Goal: Book appointment/travel/reservation

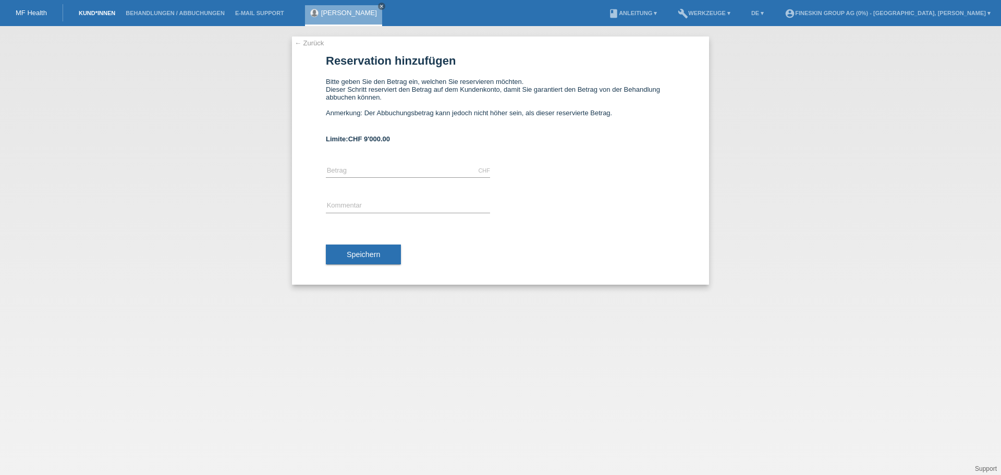
click at [107, 14] on link "Kund*innen" at bounding box center [96, 13] width 47 height 6
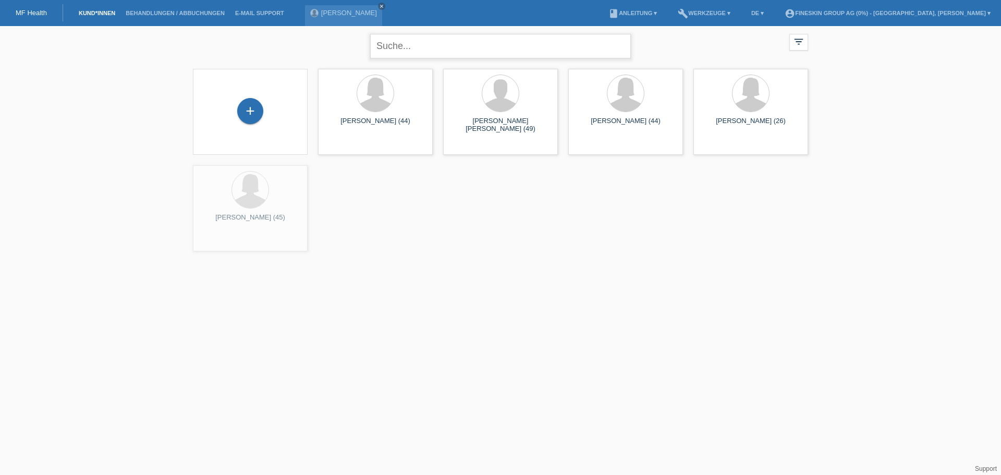
click at [436, 46] on input "text" at bounding box center [500, 46] width 261 height 24
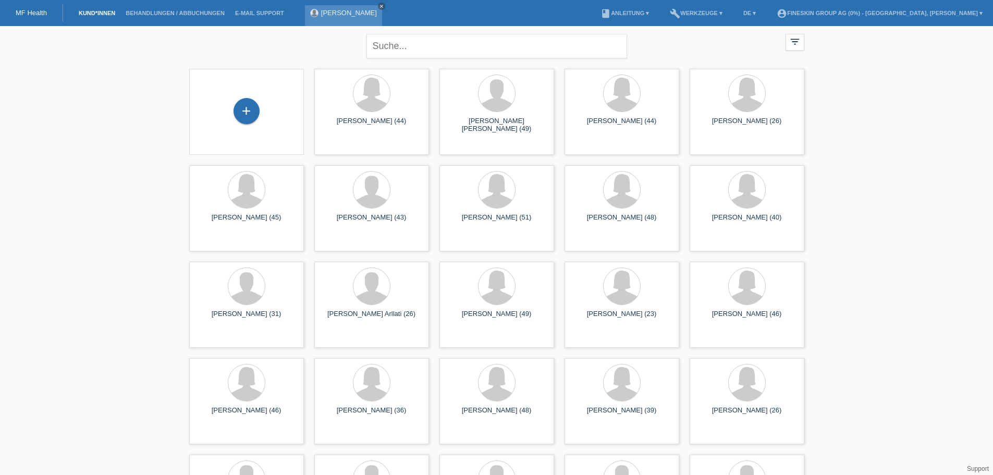
click at [378, 4] on link "close" at bounding box center [381, 6] width 7 height 7
drag, startPoint x: 414, startPoint y: 48, endPoint x: 414, endPoint y: 32, distance: 16.2
click at [414, 48] on input "text" at bounding box center [496, 46] width 261 height 24
type input "de vries"
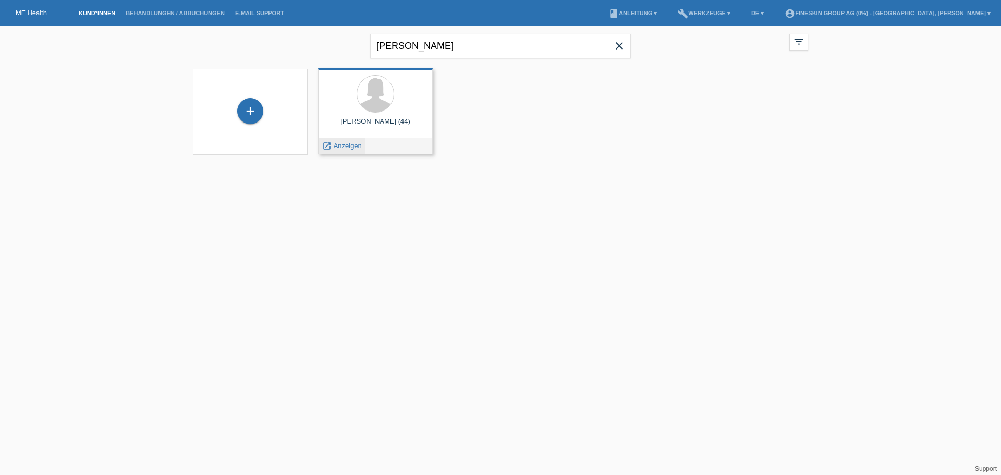
click at [343, 140] on div "launch Anzeigen" at bounding box center [341, 146] width 47 height 16
click at [343, 142] on span "Anzeigen" at bounding box center [348, 146] width 28 height 8
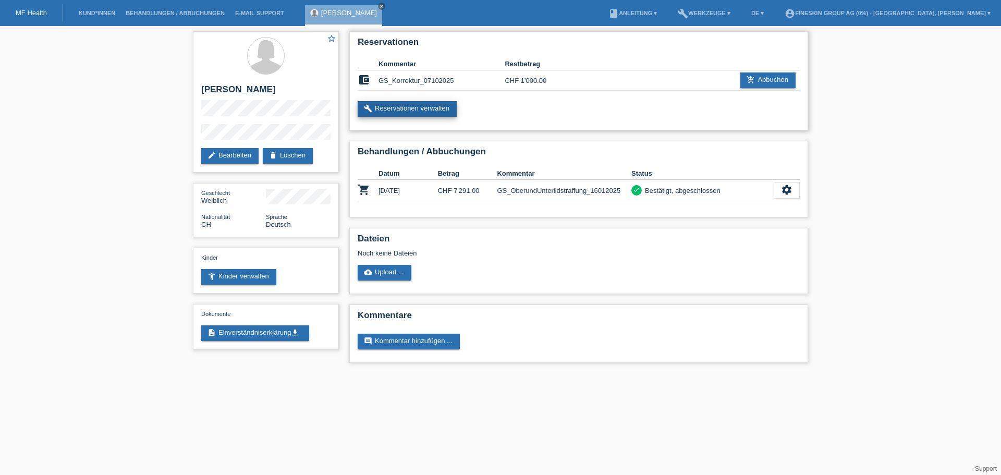
click at [448, 115] on link "build Reservationen verwalten" at bounding box center [406, 109] width 99 height 16
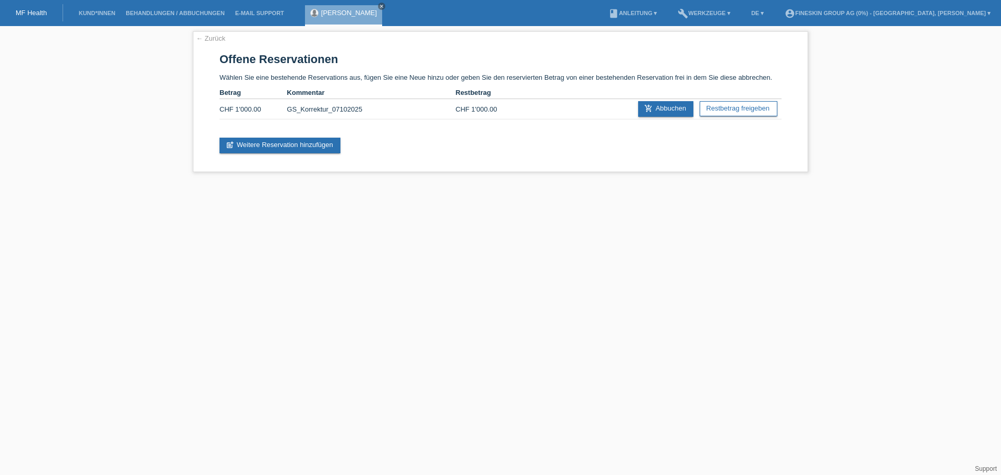
click at [343, 17] on div "Sabrina de Vries close" at bounding box center [343, 15] width 77 height 21
click at [331, 11] on link "Sabrina de Vries" at bounding box center [349, 13] width 56 height 8
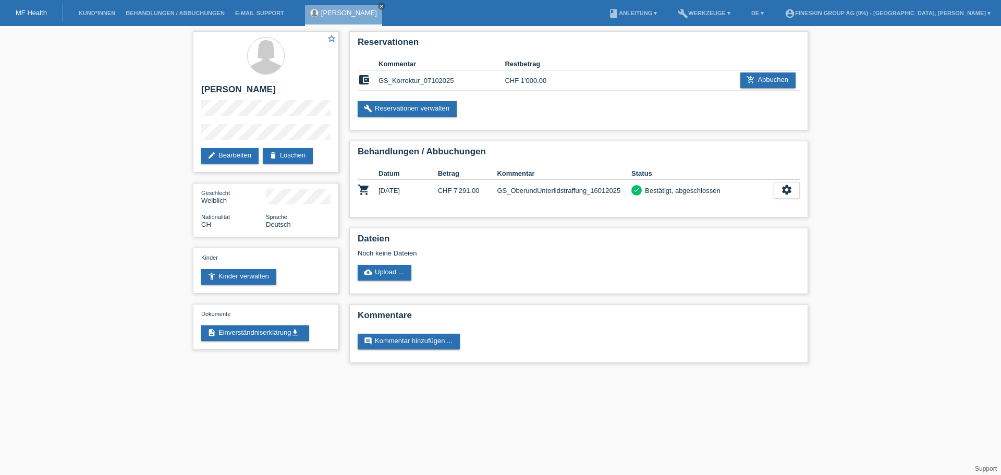
click at [22, 10] on link "MF Health" at bounding box center [31, 13] width 31 height 8
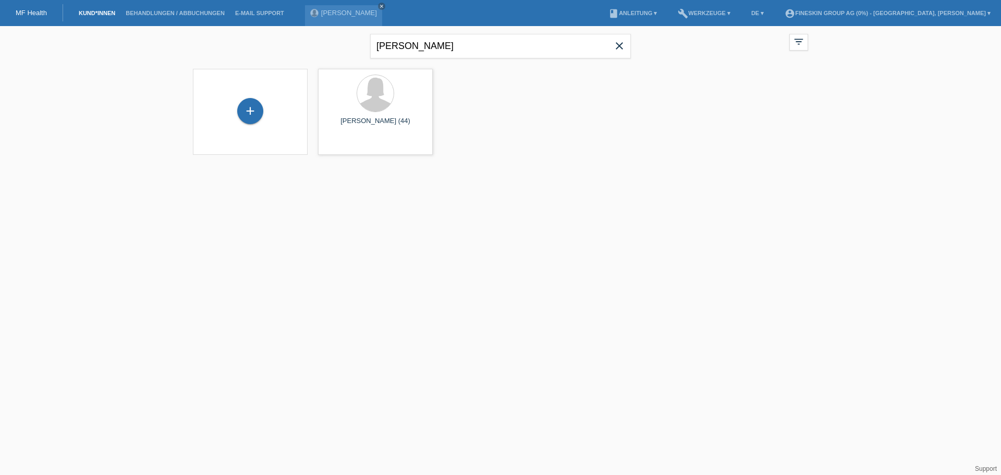
click at [622, 44] on icon "close" at bounding box center [619, 46] width 13 height 13
type input "dervic"
click at [349, 143] on span "Anzeigen" at bounding box center [348, 146] width 28 height 8
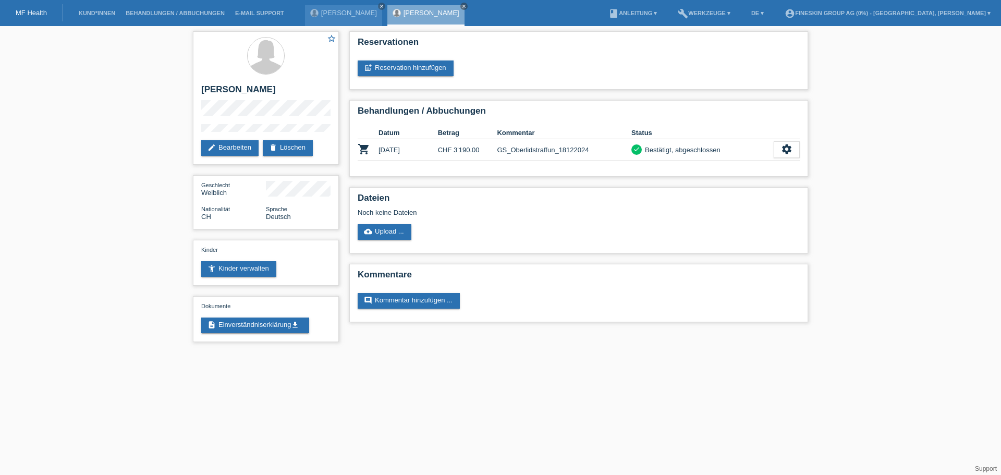
click at [19, 11] on link "MF Health" at bounding box center [31, 13] width 31 height 8
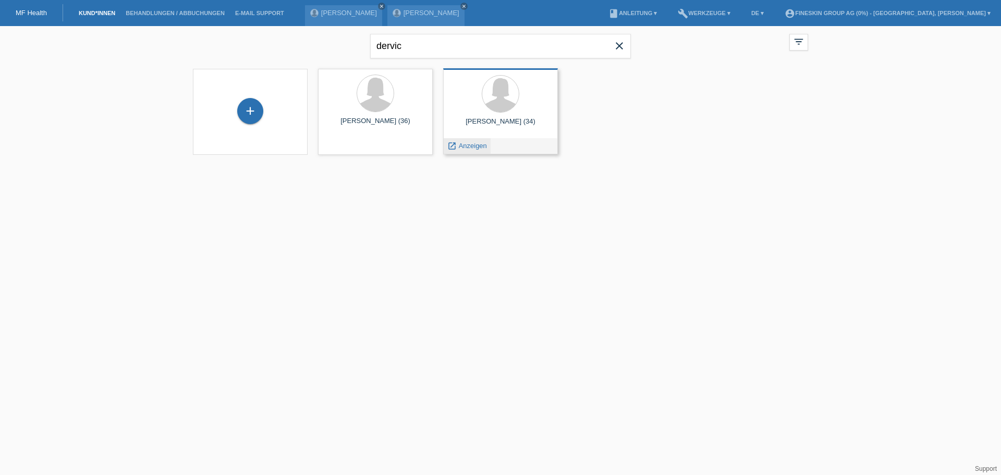
click at [468, 148] on span "Anzeigen" at bounding box center [473, 146] width 28 height 8
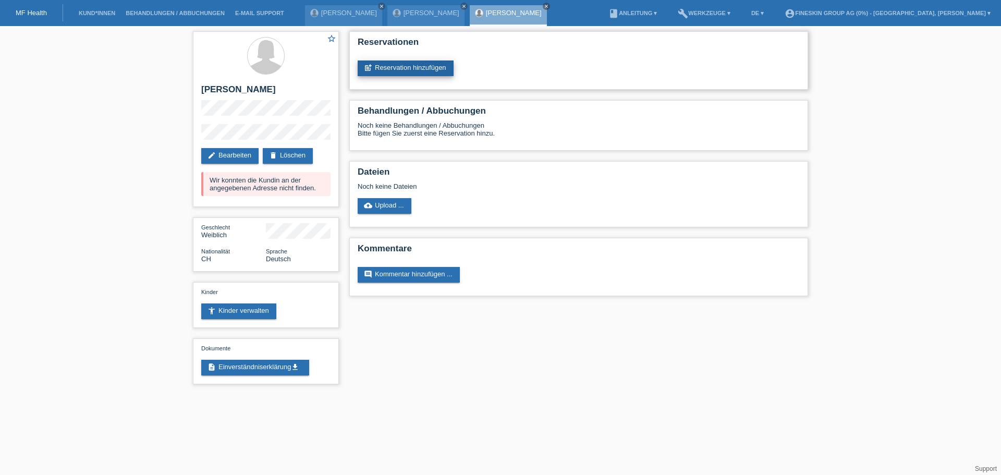
click at [418, 68] on link "post_add Reservation hinzufügen" at bounding box center [405, 68] width 96 height 16
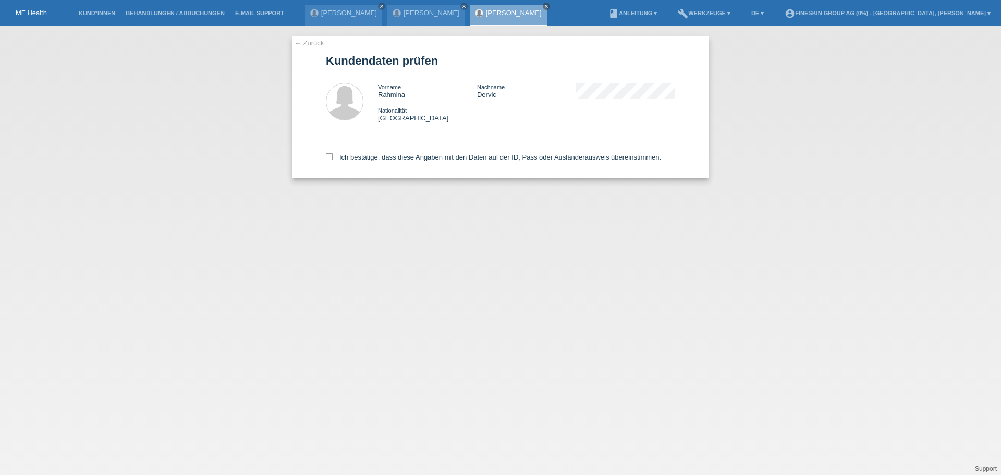
drag, startPoint x: 456, startPoint y: 167, endPoint x: 456, endPoint y: 153, distance: 13.5
click at [455, 166] on div "Ich bestätige, dass diese Angaben mit den Daten auf der ID, Pass oder Ausländer…" at bounding box center [500, 155] width 349 height 46
click at [456, 153] on label "Ich bestätige, dass diese Angaben mit den Daten auf der ID, Pass oder Ausländer…" at bounding box center [493, 157] width 335 height 8
click at [332, 153] on input "Ich bestätige, dass diese Angaben mit den Daten auf der ID, Pass oder Ausländer…" at bounding box center [329, 156] width 7 height 7
checkbox input "true"
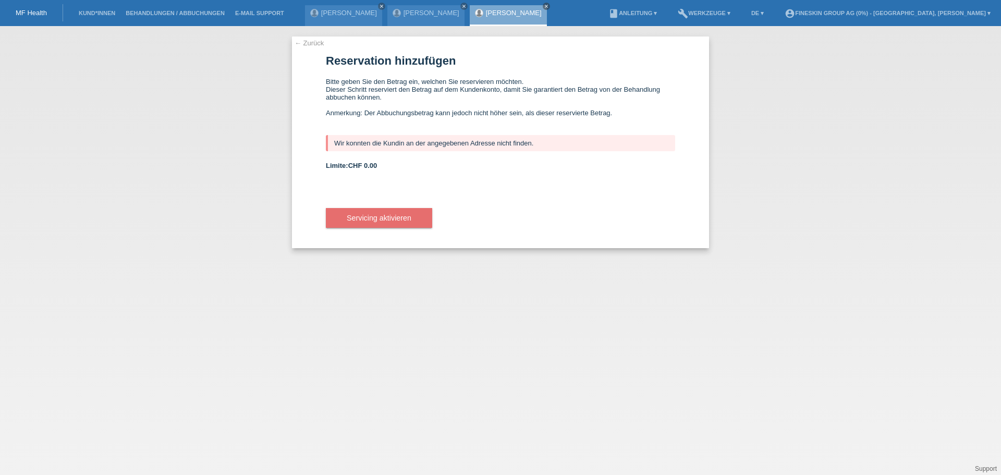
click at [486, 10] on link "[PERSON_NAME]" at bounding box center [514, 13] width 56 height 8
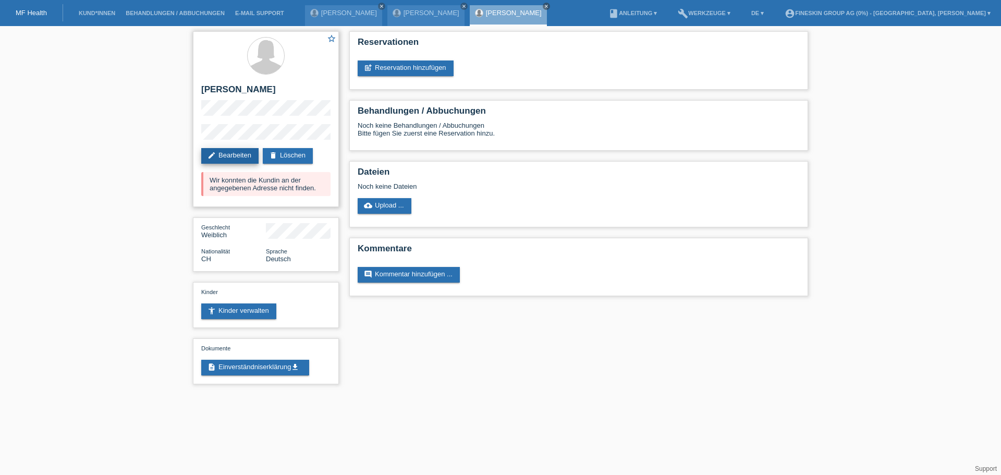
click at [235, 155] on link "edit Bearbeiten" at bounding box center [229, 156] width 57 height 16
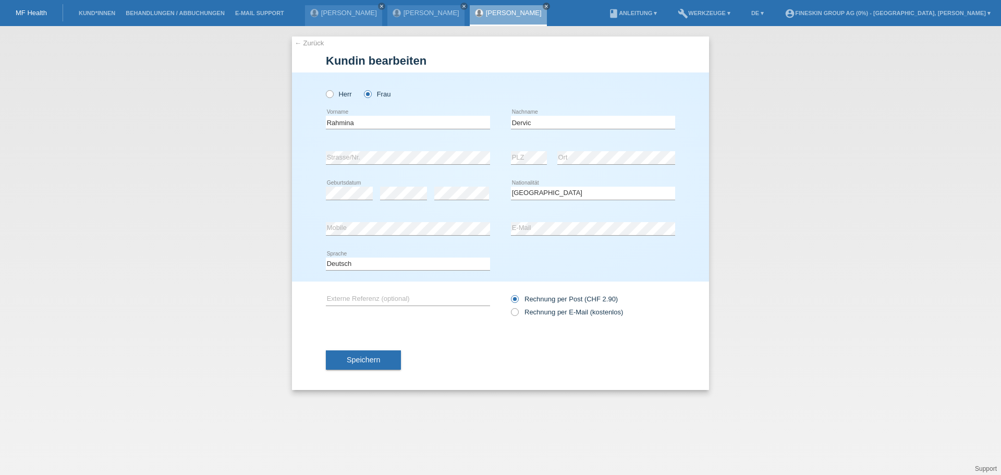
select select "CH"
click at [315, 158] on div "Herr Frau Rahmina error Vorname C" at bounding box center [500, 176] width 417 height 209
click at [370, 349] on div "Speichern" at bounding box center [500, 359] width 349 height 60
click at [371, 359] on span "Speichern" at bounding box center [363, 359] width 33 height 8
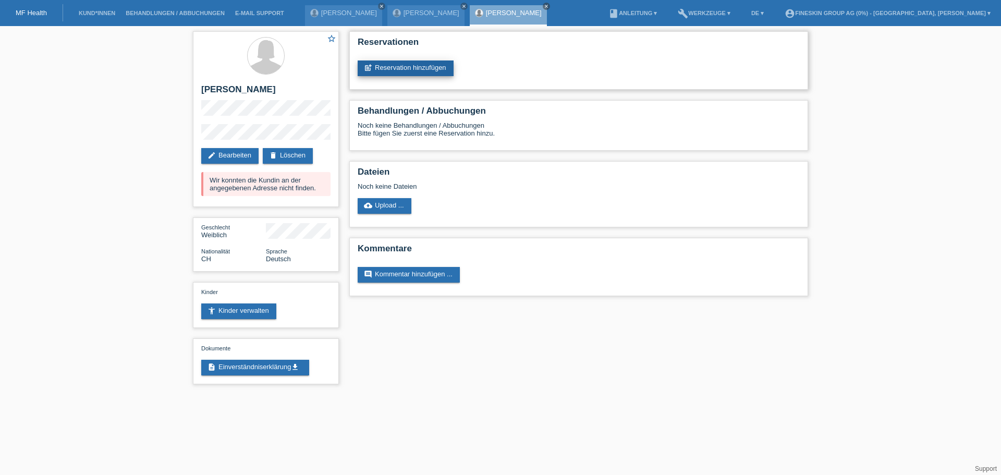
click at [447, 69] on link "post_add Reservation hinzufügen" at bounding box center [405, 68] width 96 height 16
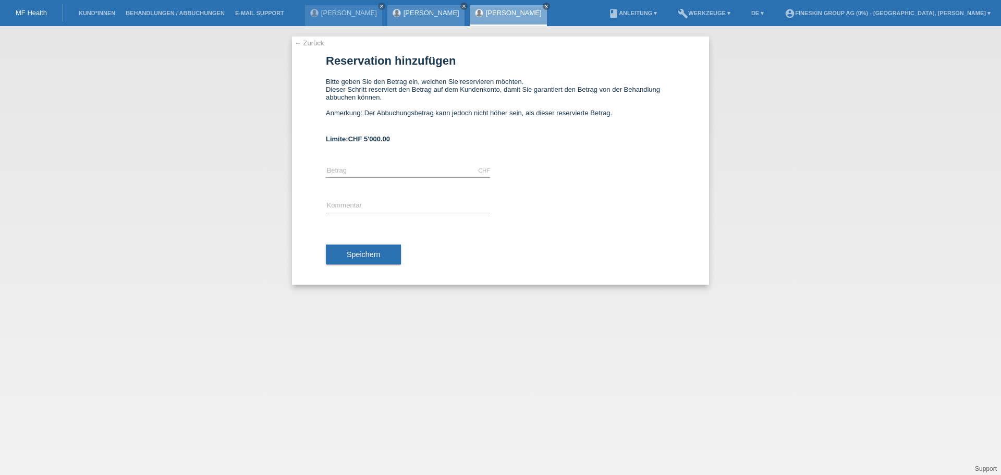
click at [461, 4] on icon "close" at bounding box center [463, 6] width 5 height 5
click at [353, 168] on input "text" at bounding box center [408, 170] width 164 height 13
type input "3690.00"
click at [351, 199] on div "error Kommentar" at bounding box center [408, 206] width 164 height 35
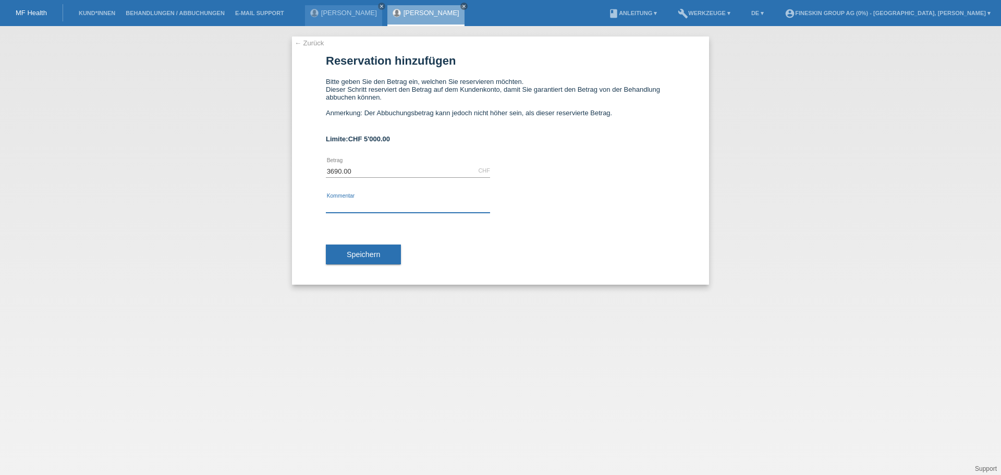
click at [353, 201] on input "text" at bounding box center [408, 206] width 164 height 13
type input "GS_Oberlidstraffung_09102025"
click at [370, 256] on span "Speichern" at bounding box center [363, 254] width 33 height 8
